Goal: Book appointment/travel/reservation

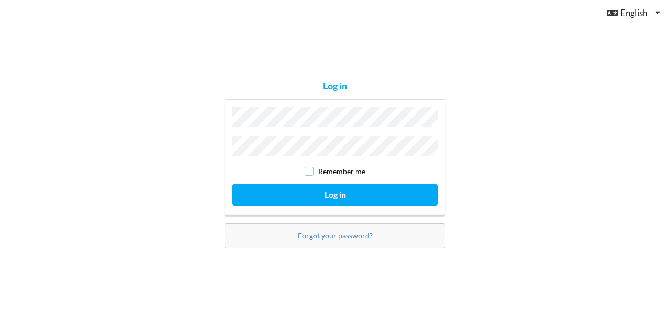
click at [310, 170] on input "checkbox" at bounding box center [309, 171] width 9 height 9
checkbox input "true"
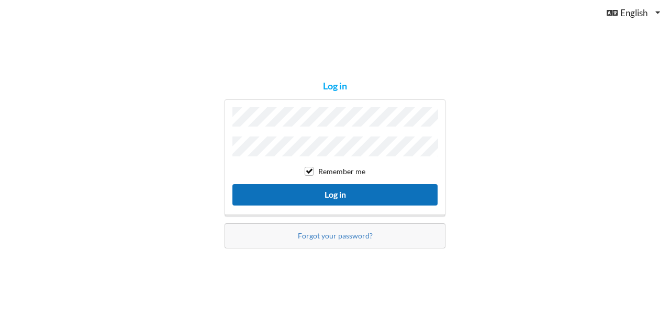
click at [329, 188] on button "Log in" at bounding box center [335, 194] width 205 height 21
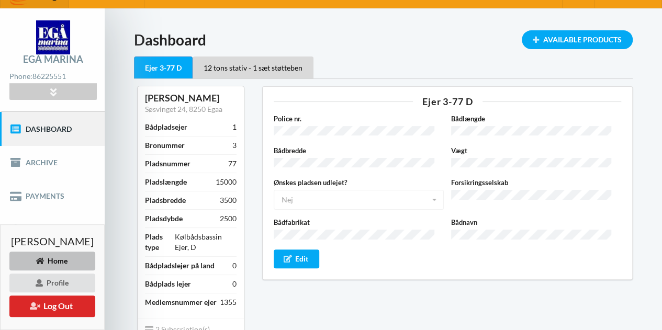
scroll to position [18, 0]
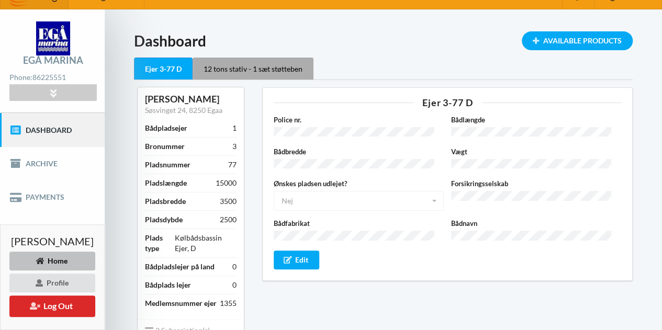
click at [293, 72] on div "12 tons stativ - 1 sæt støtteben" at bounding box center [253, 69] width 121 height 22
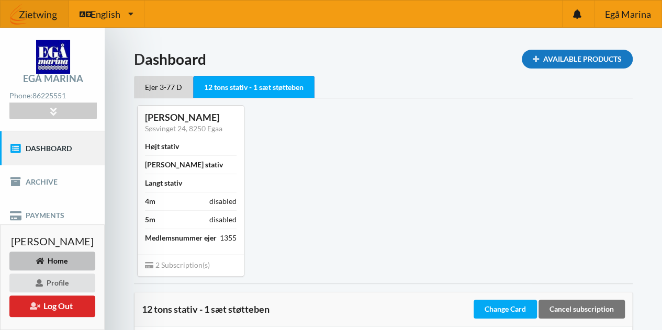
click at [591, 60] on div "Available Products" at bounding box center [577, 59] width 111 height 19
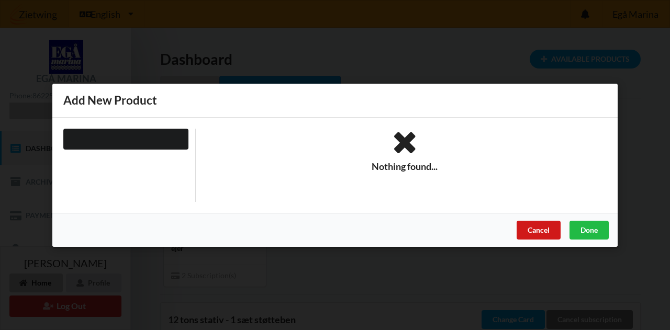
click at [542, 230] on div "Cancel" at bounding box center [539, 229] width 44 height 19
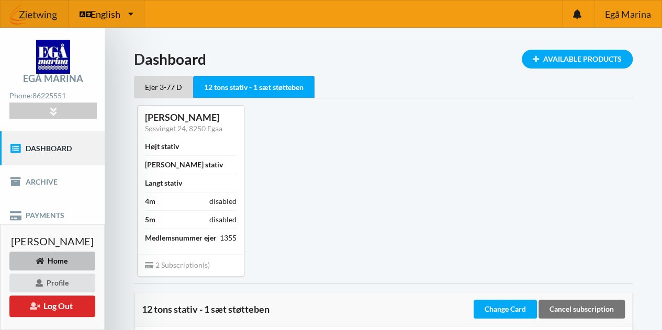
click at [127, 14] on div "English English Danish" at bounding box center [107, 14] width 76 height 27
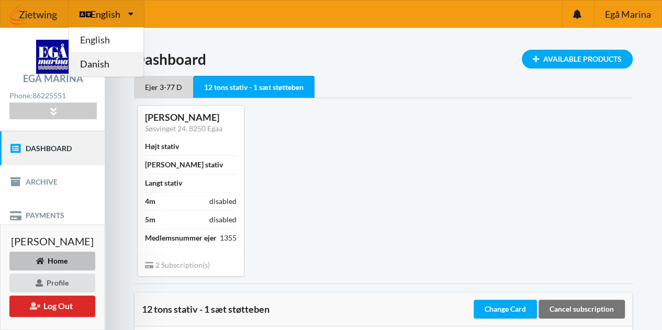
click at [104, 61] on link "Danish" at bounding box center [106, 64] width 74 height 24
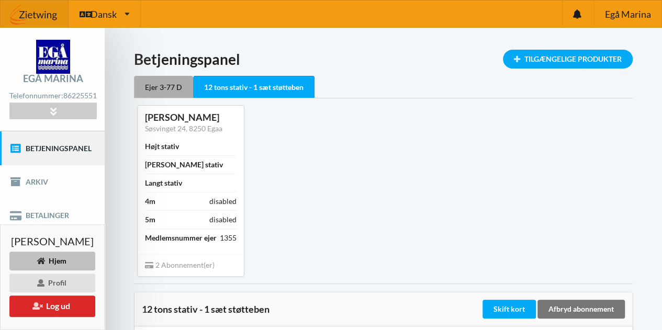
click at [169, 91] on div "Ejer 3-77 D" at bounding box center [163, 87] width 59 height 22
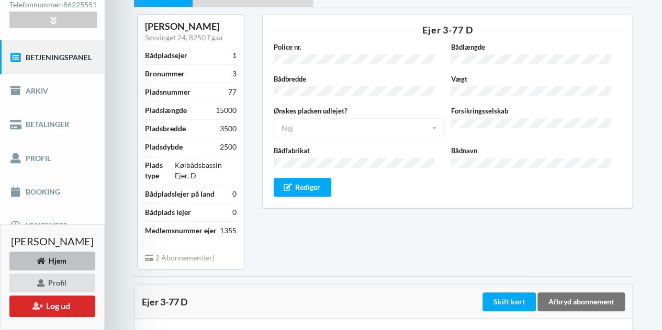
scroll to position [92, 0]
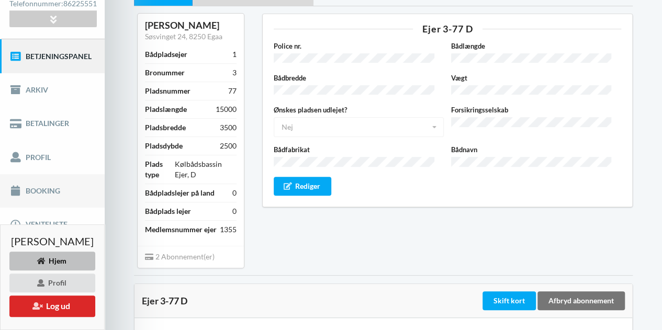
click at [46, 193] on link "Booking" at bounding box center [52, 191] width 105 height 34
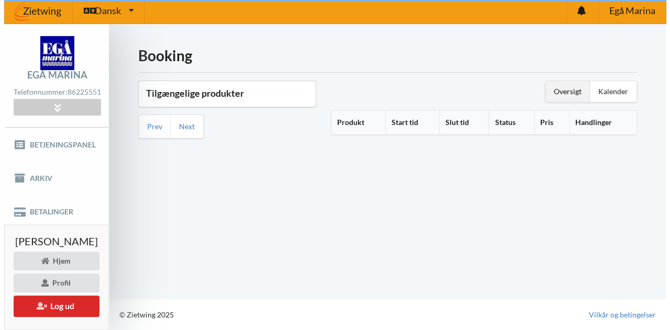
scroll to position [3, 0]
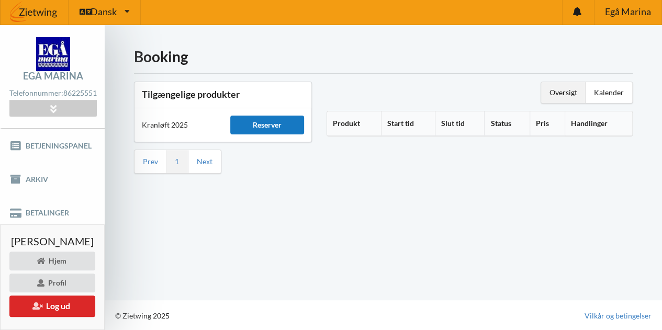
click at [304, 122] on div "Reserver" at bounding box center [267, 125] width 74 height 19
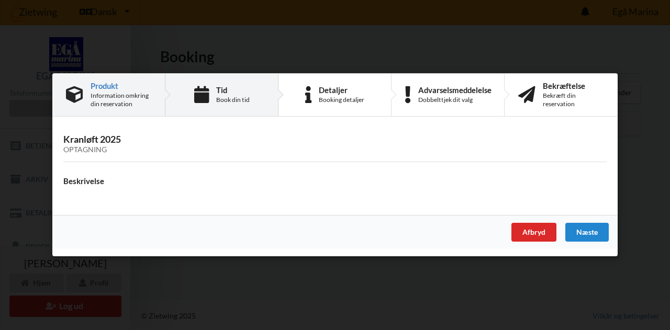
click at [228, 105] on div "Tid Book din tid" at bounding box center [221, 95] width 113 height 42
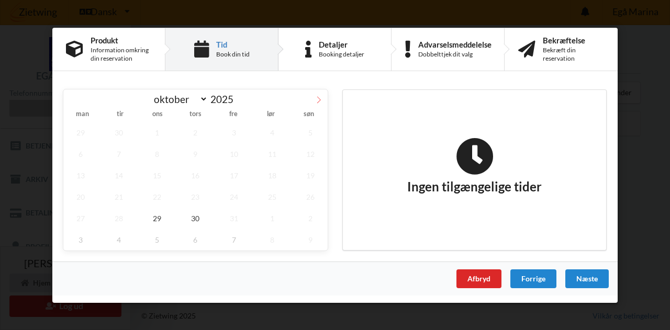
click at [320, 98] on icon at bounding box center [318, 99] width 7 height 7
select select "10"
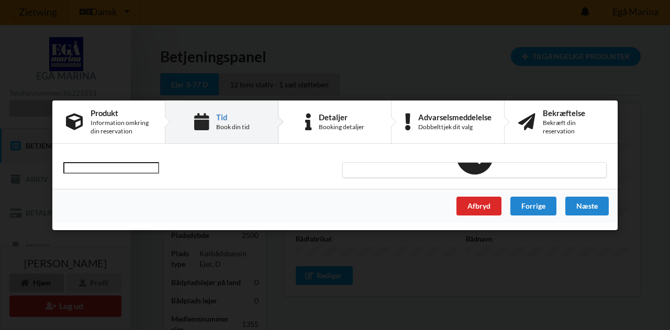
click at [201, 117] on icon at bounding box center [201, 122] width 15 height 17
click at [239, 114] on div "Tid" at bounding box center [233, 117] width 34 height 8
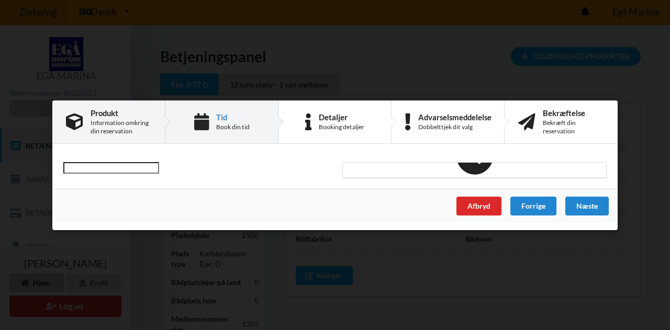
click at [138, 115] on div "Produkt" at bounding box center [121, 112] width 61 height 8
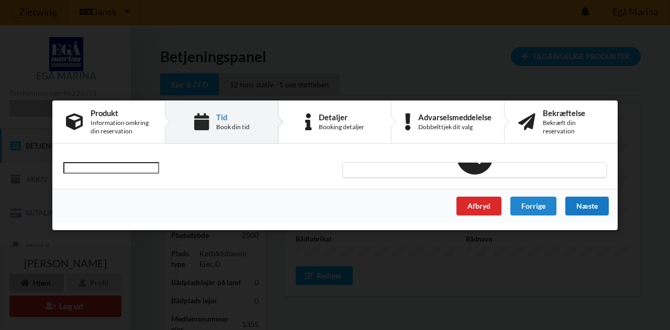
click at [578, 209] on div "Næste" at bounding box center [587, 205] width 43 height 19
click at [543, 209] on div "Forrige" at bounding box center [534, 205] width 46 height 19
click at [211, 119] on div "Tid Book din tid" at bounding box center [221, 122] width 113 height 42
click at [472, 207] on div "Afbryd" at bounding box center [479, 205] width 45 height 19
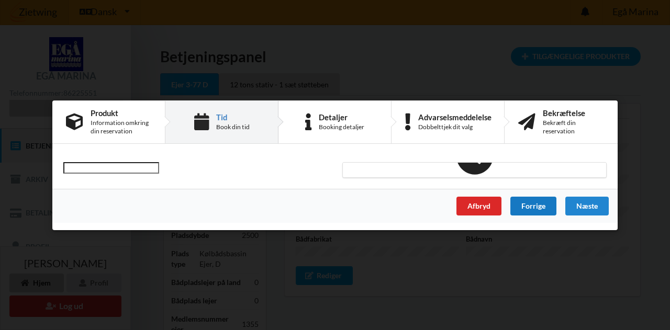
click at [527, 206] on div "Forrige" at bounding box center [534, 205] width 46 height 19
click at [124, 165] on input "text" at bounding box center [111, 168] width 96 height 12
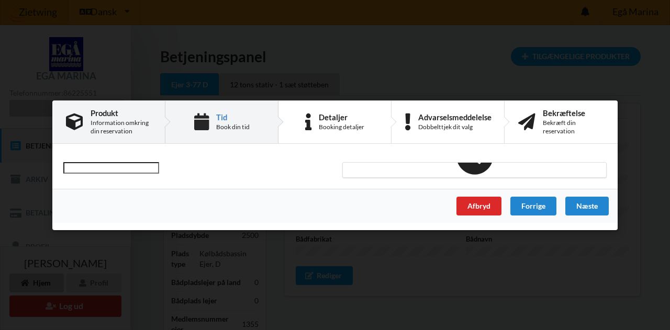
click at [113, 114] on div "Produkt" at bounding box center [121, 112] width 61 height 8
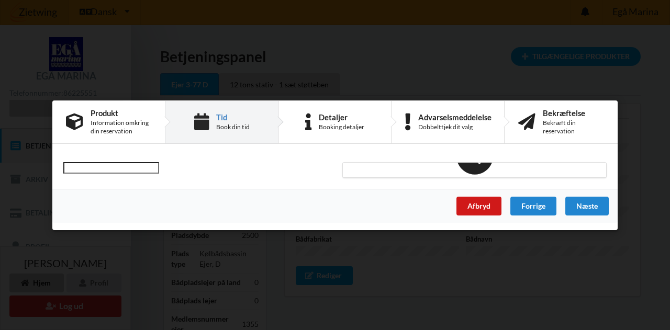
click at [482, 201] on div "Afbryd" at bounding box center [479, 205] width 45 height 19
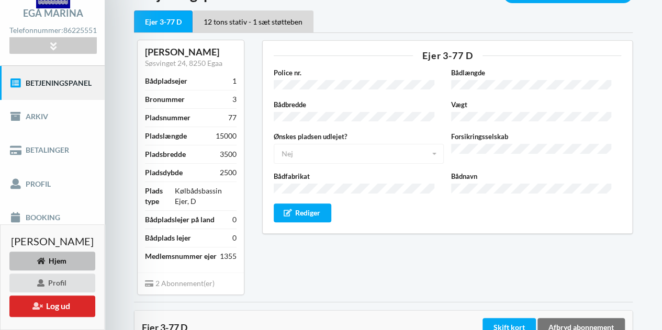
scroll to position [85, 0]
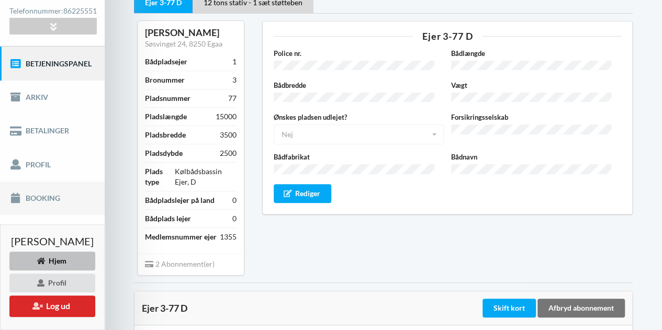
click at [45, 200] on link "Booking" at bounding box center [52, 199] width 105 height 34
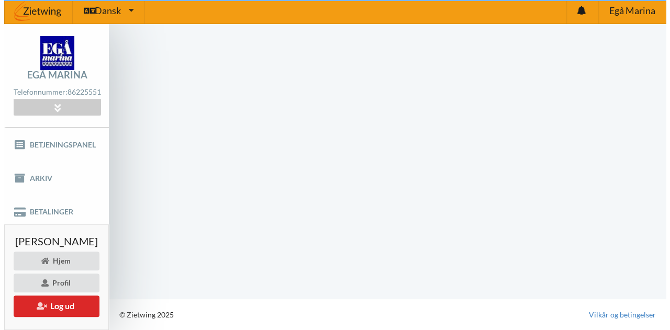
scroll to position [3, 0]
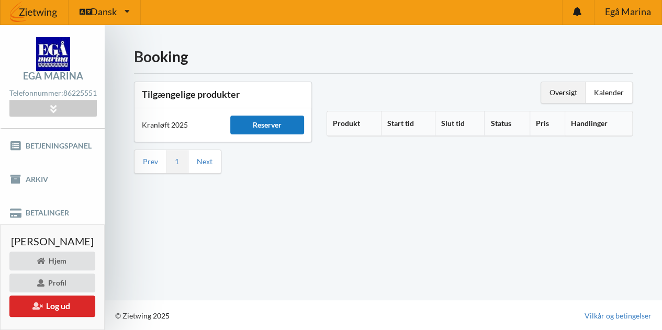
click at [281, 122] on div "Reserver" at bounding box center [267, 125] width 74 height 19
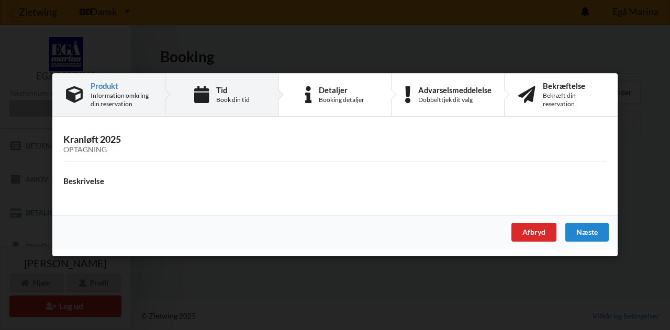
click at [203, 112] on div "Tid Book din tid" at bounding box center [221, 95] width 113 height 42
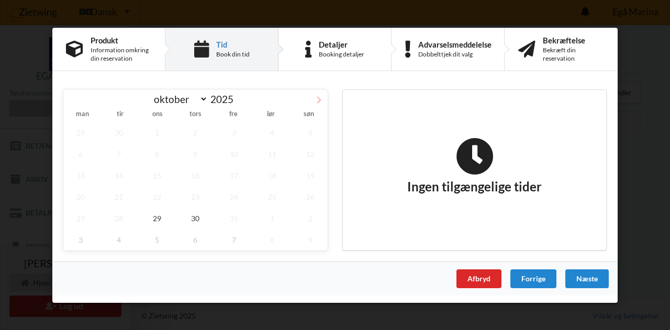
click at [320, 101] on icon at bounding box center [318, 99] width 7 height 7
click at [320, 103] on icon at bounding box center [318, 99] width 7 height 7
click at [74, 98] on icon at bounding box center [72, 99] width 7 height 7
select select "10"
click at [150, 161] on span "5" at bounding box center [157, 153] width 35 height 21
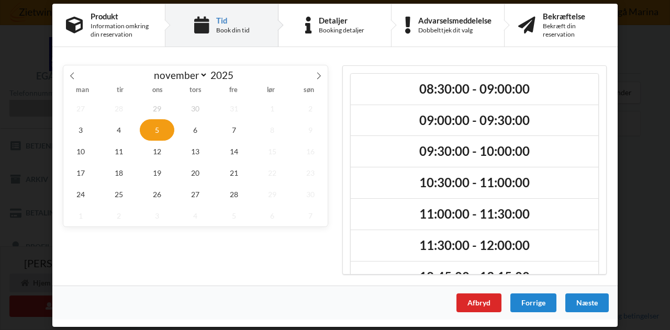
click at [150, 161] on span "12" at bounding box center [157, 150] width 35 height 21
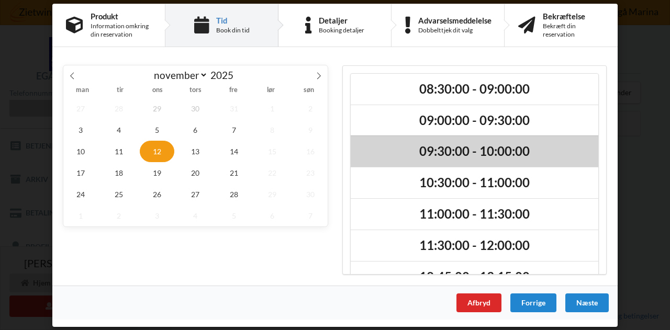
click at [444, 153] on h2 "09:30:00 - 10:00:00" at bounding box center [474, 151] width 233 height 16
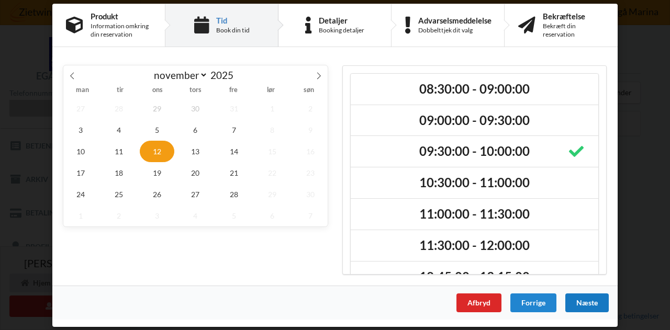
click at [588, 303] on div "Næste" at bounding box center [587, 302] width 43 height 19
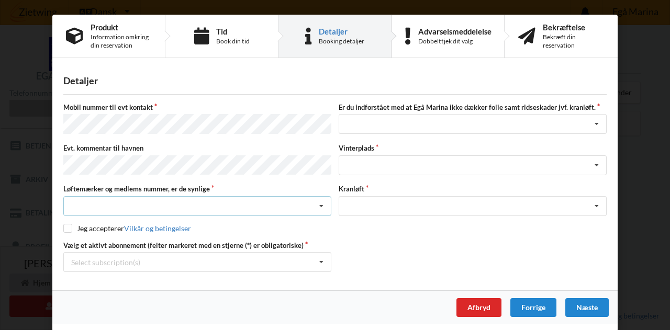
click at [160, 200] on div "Nej, jeg kontakter havnekontoret inden løftet Ja, mine mærker er synlige og int…" at bounding box center [197, 206] width 268 height 20
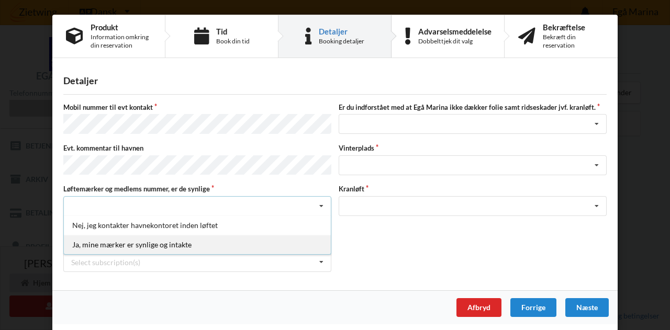
click at [139, 237] on div "Ja, mine mærker er synlige og intakte" at bounding box center [197, 244] width 267 height 19
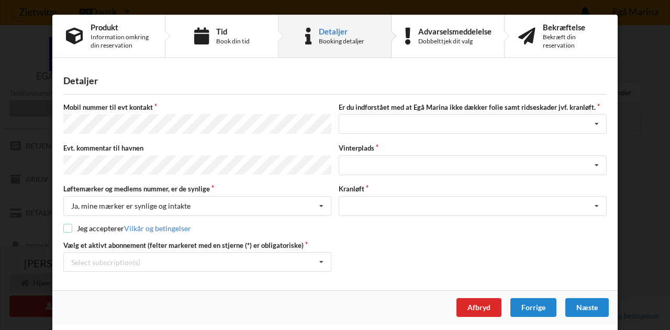
click at [65, 224] on input "checkbox" at bounding box center [67, 228] width 9 height 9
checkbox input "true"
click at [513, 162] on div "Landplads nr. 1 Landplads nr. 2 Landplads nr.3 Landplads nr. 4 Landplads nr. 5 …" at bounding box center [473, 166] width 268 height 20
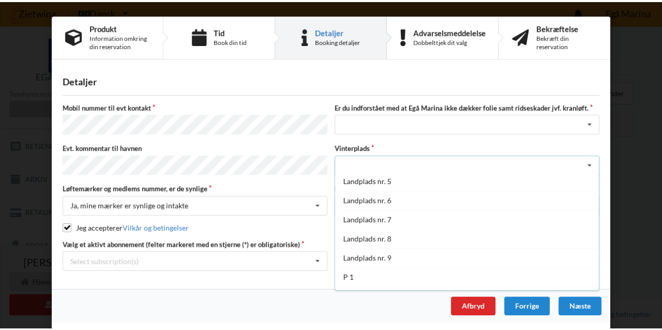
scroll to position [97, 0]
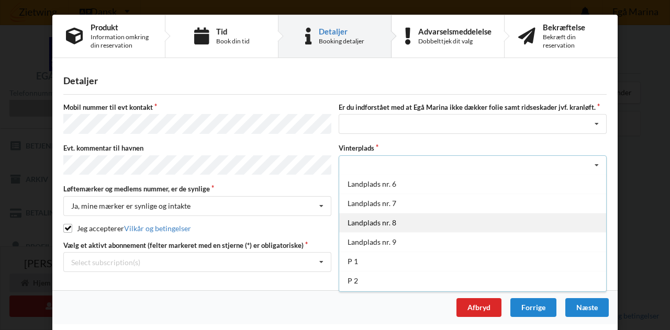
click at [370, 219] on div "Landplads nr. 8" at bounding box center [472, 222] width 267 height 19
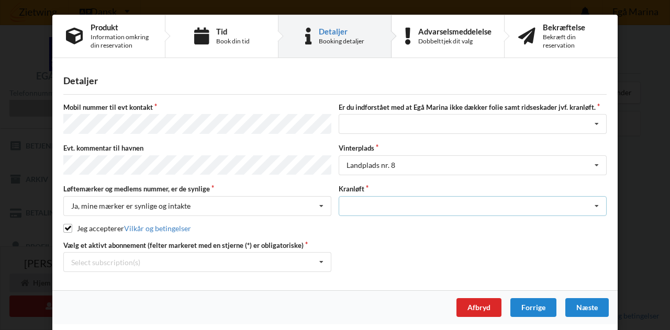
click at [455, 197] on div "Optagning" at bounding box center [473, 206] width 268 height 20
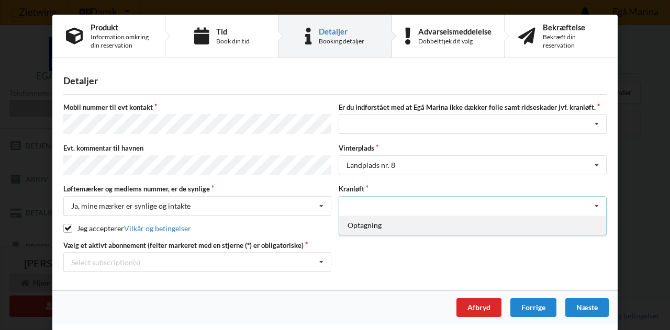
click at [427, 216] on div "Optagning" at bounding box center [472, 225] width 267 height 19
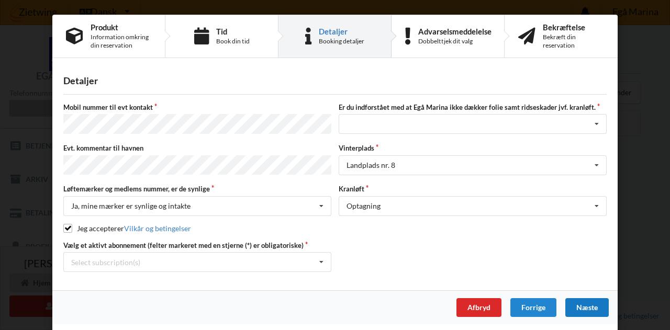
click at [592, 301] on div "Næste" at bounding box center [587, 307] width 43 height 19
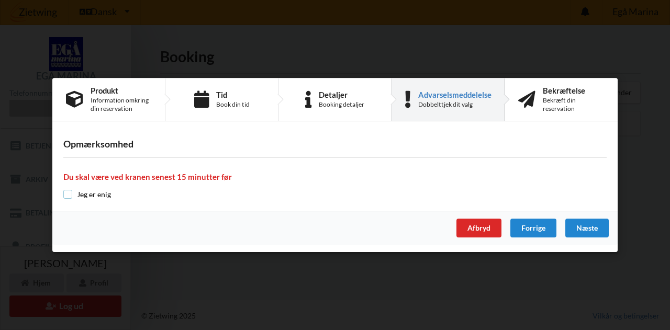
click at [68, 194] on input "checkbox" at bounding box center [67, 194] width 9 height 9
checkbox input "true"
click at [599, 228] on div "Næste" at bounding box center [587, 228] width 43 height 19
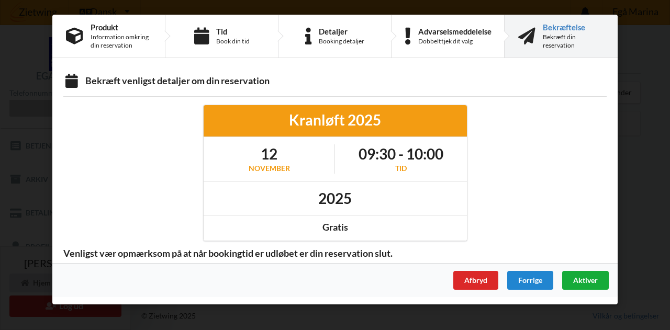
click at [601, 277] on div "Aktiver" at bounding box center [585, 280] width 47 height 19
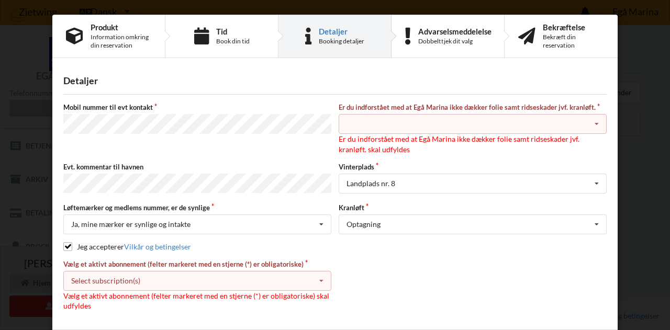
click at [319, 279] on icon at bounding box center [322, 281] width 16 height 19
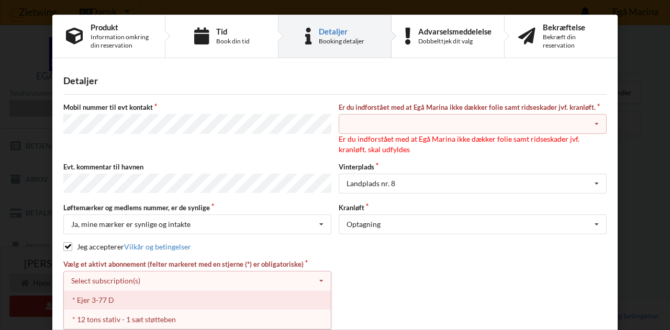
click at [268, 296] on div "* Ejer 3-77 D" at bounding box center [197, 300] width 267 height 19
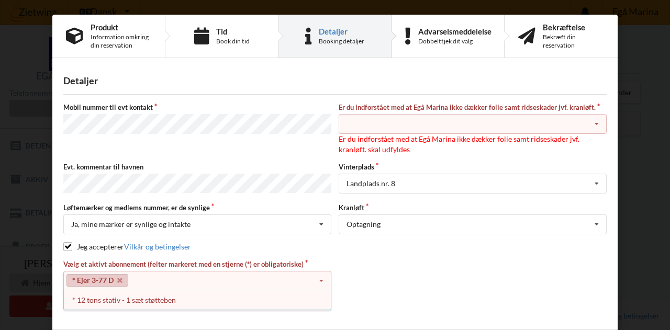
click at [596, 121] on icon at bounding box center [597, 124] width 16 height 19
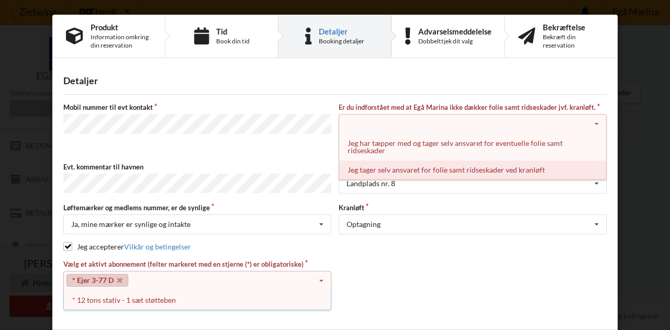
click at [569, 170] on div "Jeg tager selv ansvaret for folie samt ridseskader ved kranløft" at bounding box center [472, 169] width 267 height 19
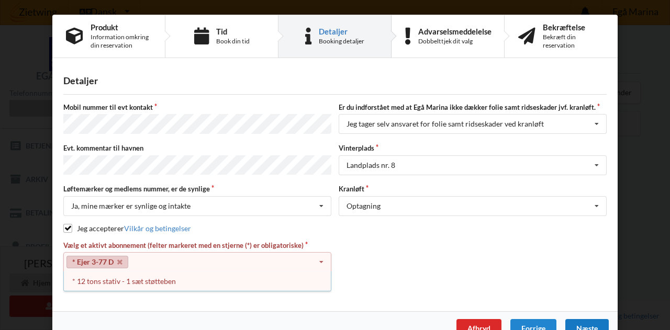
click at [580, 326] on div "Næste" at bounding box center [587, 328] width 43 height 19
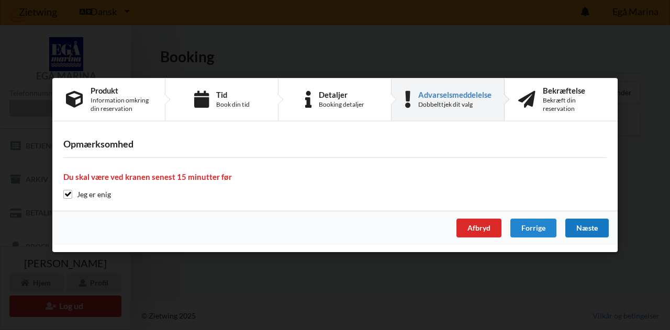
click at [586, 232] on div "Næste" at bounding box center [587, 228] width 43 height 19
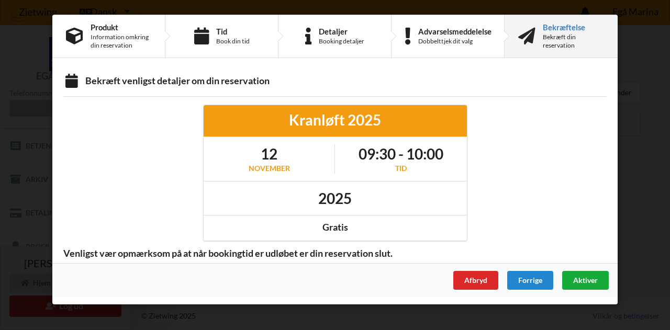
click at [587, 278] on span "Aktiver" at bounding box center [585, 280] width 25 height 9
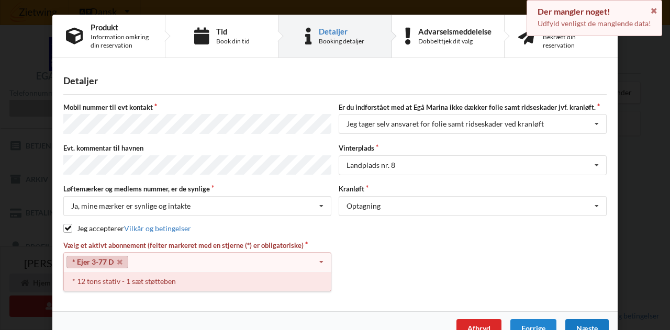
click at [208, 282] on div "* 12 tons stativ - 1 sæt støtteben" at bounding box center [197, 281] width 267 height 19
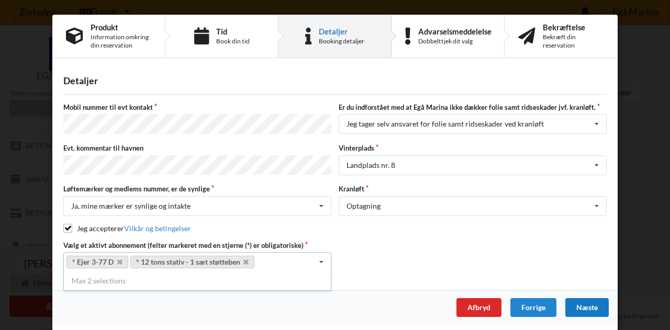
click at [596, 302] on div "Næste" at bounding box center [587, 307] width 43 height 19
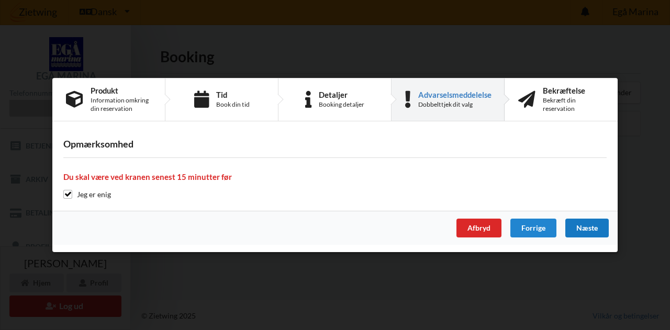
click at [592, 232] on div "Næste" at bounding box center [587, 228] width 43 height 19
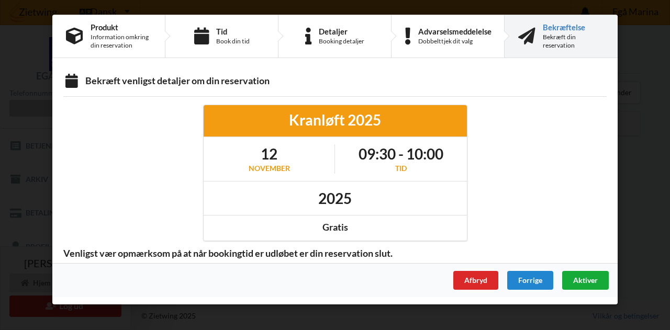
click at [590, 276] on span "Aktiver" at bounding box center [585, 280] width 25 height 9
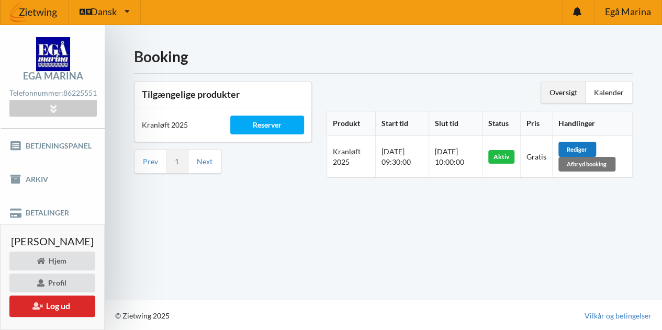
click at [588, 148] on div "Rediger" at bounding box center [578, 149] width 38 height 15
click at [597, 170] on div "Afbryd booking" at bounding box center [587, 164] width 57 height 15
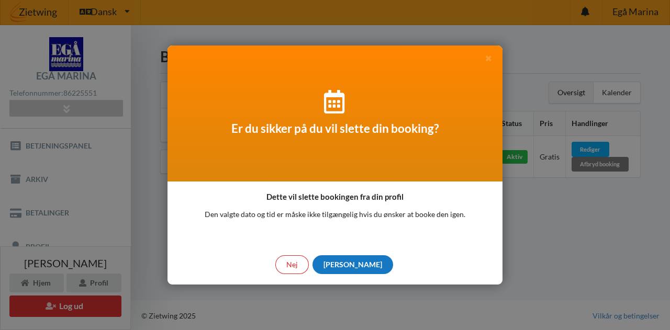
click at [349, 263] on div "[PERSON_NAME]" at bounding box center [353, 265] width 81 height 19
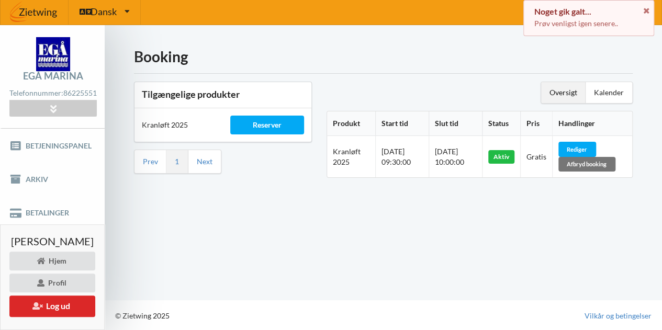
click at [444, 223] on div "Booking Tilgængelige produkter Kranløft 2025 Reserver Prev 1 Next Oversigt Kale…" at bounding box center [384, 162] width 558 height 275
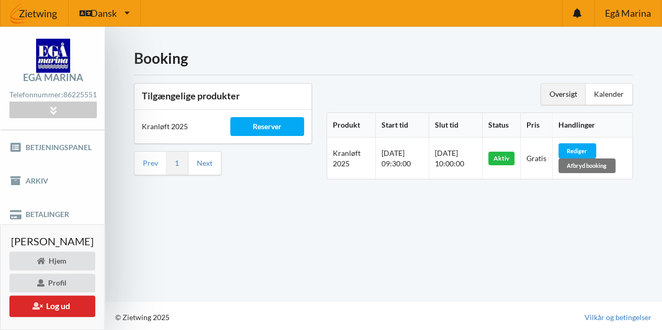
scroll to position [3, 0]
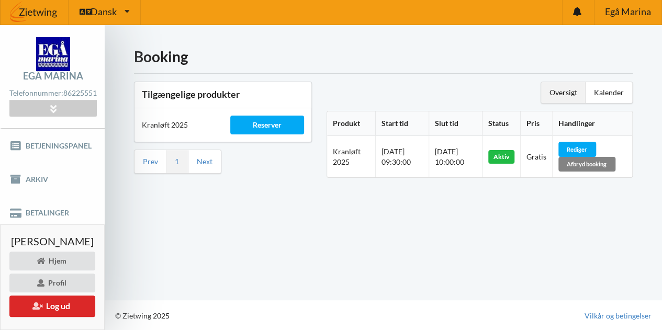
click at [595, 161] on div "Afbryd booking" at bounding box center [587, 164] width 57 height 15
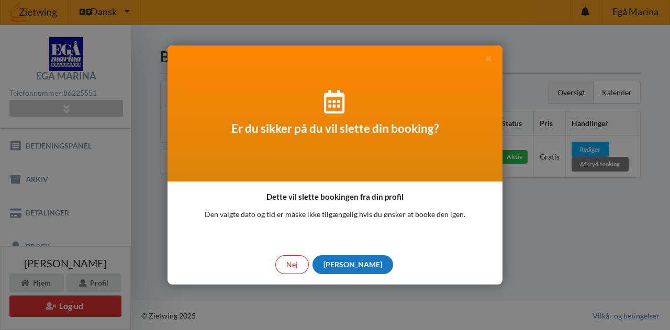
click at [355, 262] on div "[PERSON_NAME]" at bounding box center [353, 265] width 81 height 19
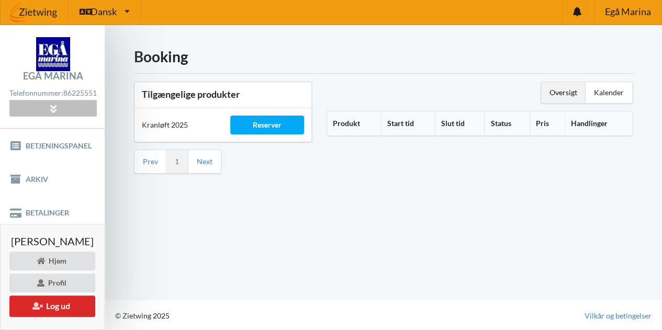
click at [78, 108] on div at bounding box center [52, 109] width 87 height 16
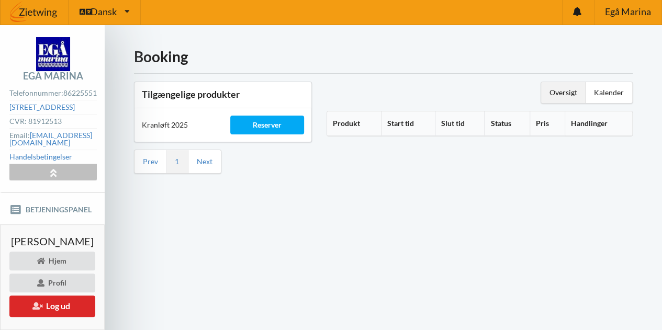
click at [59, 168] on icon at bounding box center [53, 172] width 12 height 9
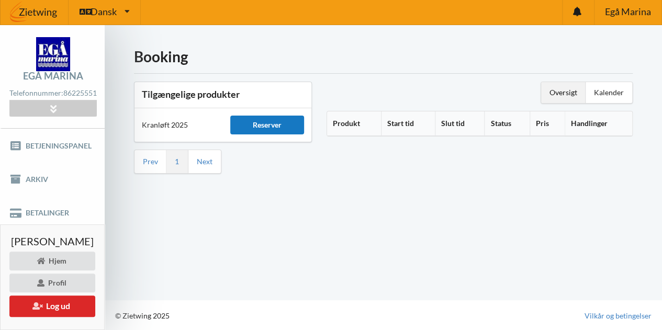
click at [288, 129] on div "Reserver" at bounding box center [267, 125] width 74 height 19
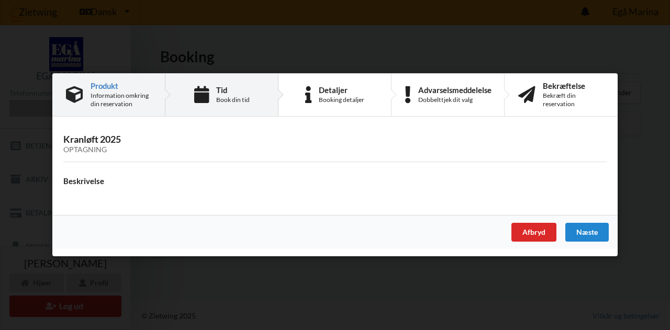
click at [235, 109] on div "Tid Book din tid" at bounding box center [221, 95] width 113 height 42
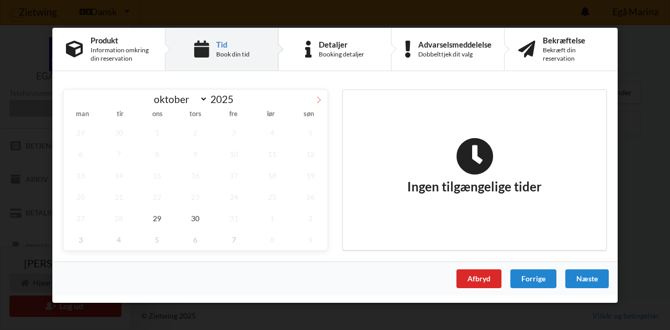
click at [319, 101] on icon at bounding box center [318, 99] width 7 height 7
select select "10"
click at [155, 156] on span "5" at bounding box center [157, 153] width 35 height 21
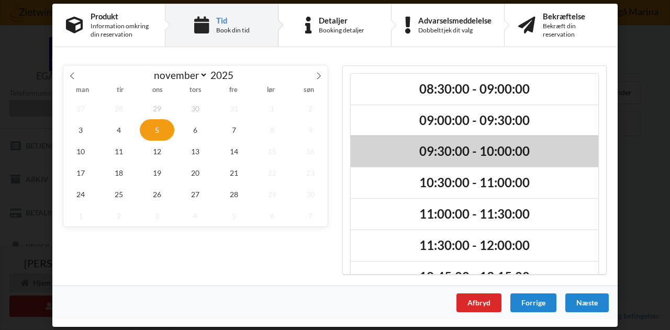
click at [461, 155] on h2 "09:30:00 - 10:00:00" at bounding box center [474, 151] width 233 height 16
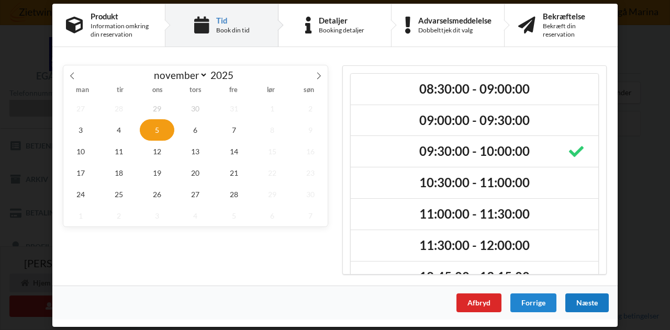
click at [582, 303] on div "Næste" at bounding box center [587, 302] width 43 height 19
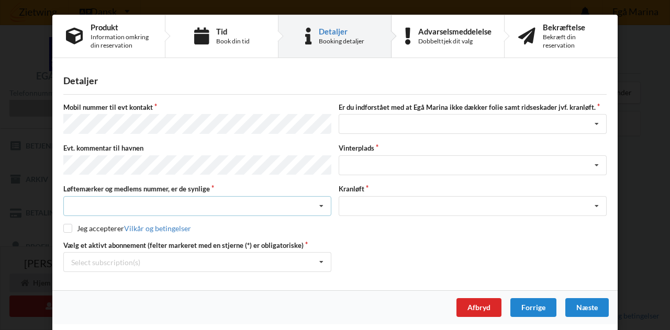
click at [125, 196] on div "Nej, jeg kontakter havnekontoret inden løftet Ja, mine mærker er synlige og int…" at bounding box center [197, 206] width 268 height 20
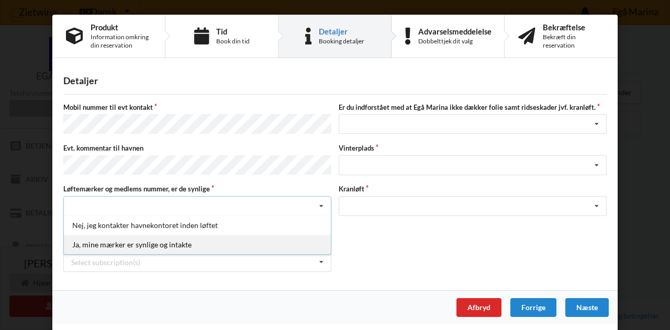
click at [107, 238] on div "Ja, mine mærker er synlige og intakte" at bounding box center [197, 244] width 267 height 19
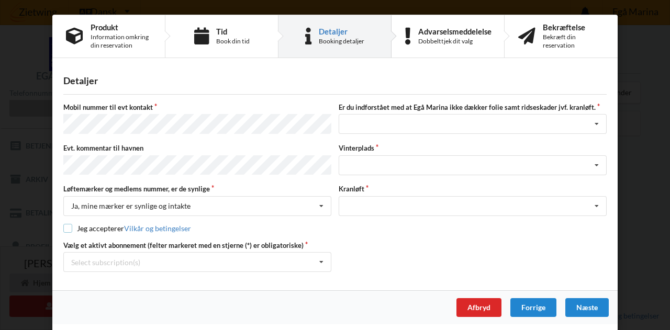
click at [66, 224] on input "checkbox" at bounding box center [67, 228] width 9 height 9
checkbox input "true"
click at [120, 258] on div "Select subscription(s)" at bounding box center [105, 262] width 69 height 9
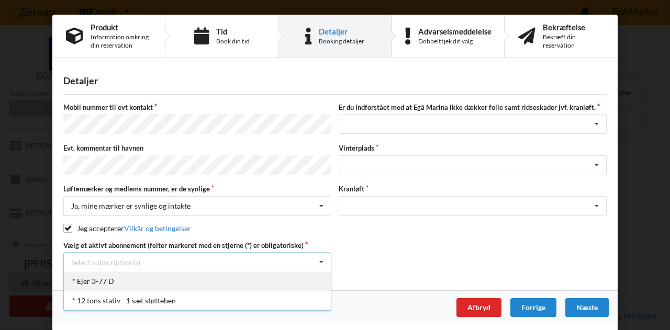
click at [98, 278] on div "* Ejer 3-77 D" at bounding box center [197, 281] width 267 height 19
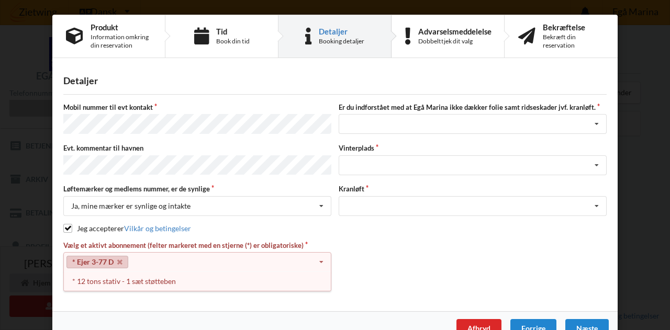
click at [98, 278] on div "* 12 tons stativ - 1 sæt støtteben" at bounding box center [197, 281] width 267 height 19
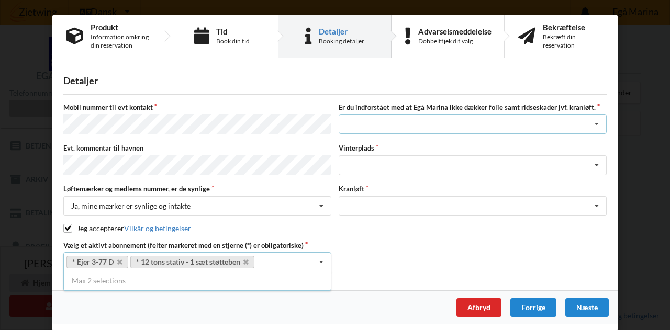
click at [450, 125] on div "Jeg har tæpper med og tager selv ansvaret for eventuelle folie samt ridseskader…" at bounding box center [473, 124] width 268 height 20
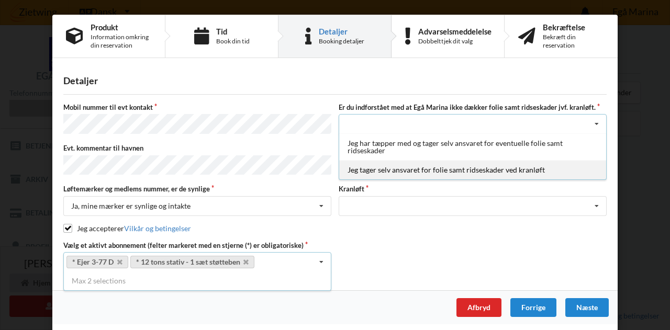
click at [409, 170] on div "Jeg tager selv ansvaret for folie samt ridseskader ved kranløft" at bounding box center [472, 169] width 267 height 19
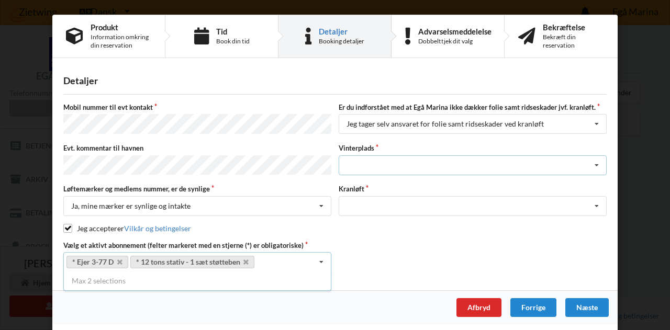
click at [414, 156] on div "Landplads nr. 1 Landplads nr. 2 Landplads nr.3 Landplads nr. 4 Landplads nr. 5 …" at bounding box center [473, 166] width 268 height 20
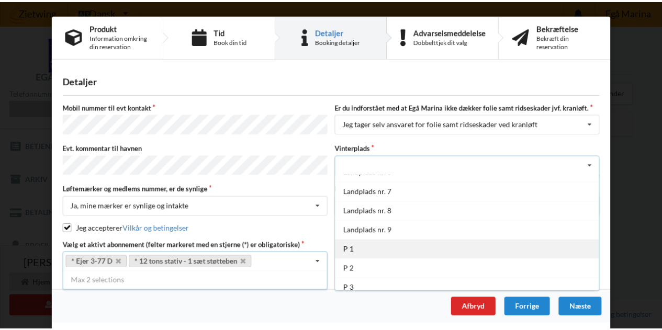
scroll to position [113, 0]
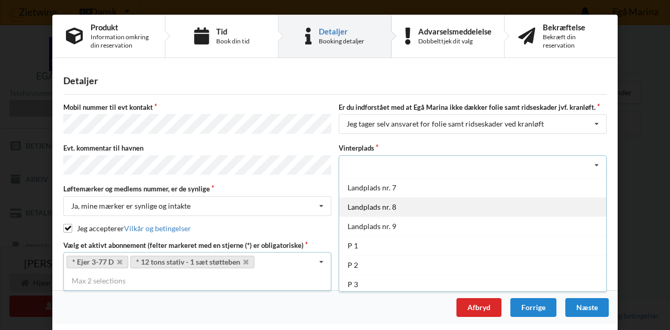
click at [398, 201] on div "Landplads nr. 8" at bounding box center [472, 206] width 267 height 19
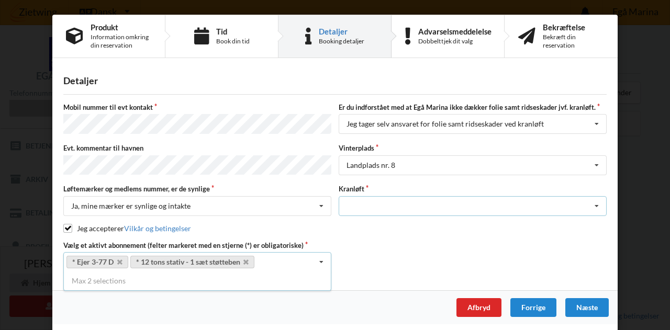
click at [397, 205] on div "Optagning" at bounding box center [473, 206] width 268 height 20
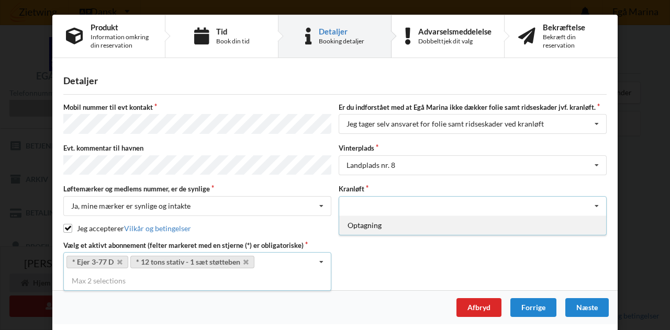
click at [384, 225] on div "Optagning" at bounding box center [472, 225] width 267 height 19
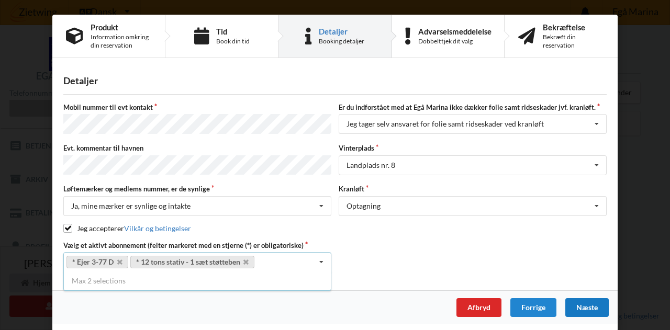
click at [581, 302] on div "Næste" at bounding box center [587, 307] width 43 height 19
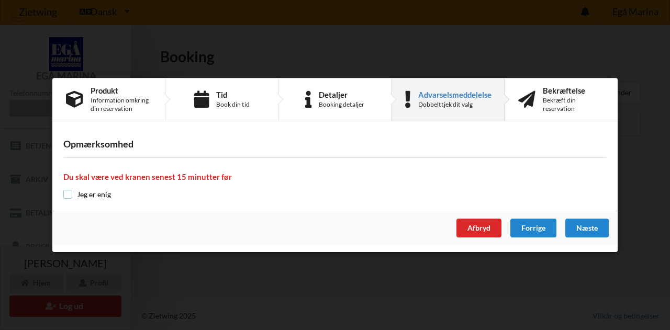
click at [66, 192] on input "checkbox" at bounding box center [67, 194] width 9 height 9
checkbox input "true"
click at [603, 227] on div "Næste" at bounding box center [587, 228] width 43 height 19
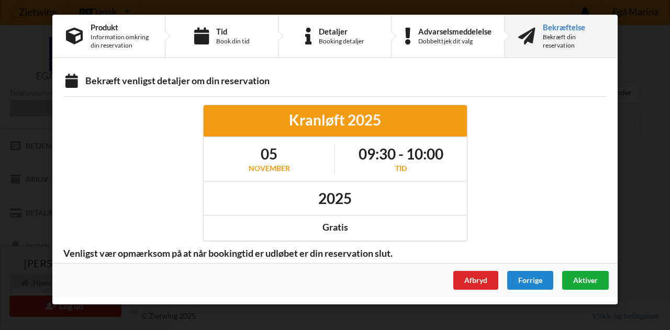
click at [601, 279] on div "Aktiver" at bounding box center [585, 280] width 47 height 19
